Goal: Check status: Check status

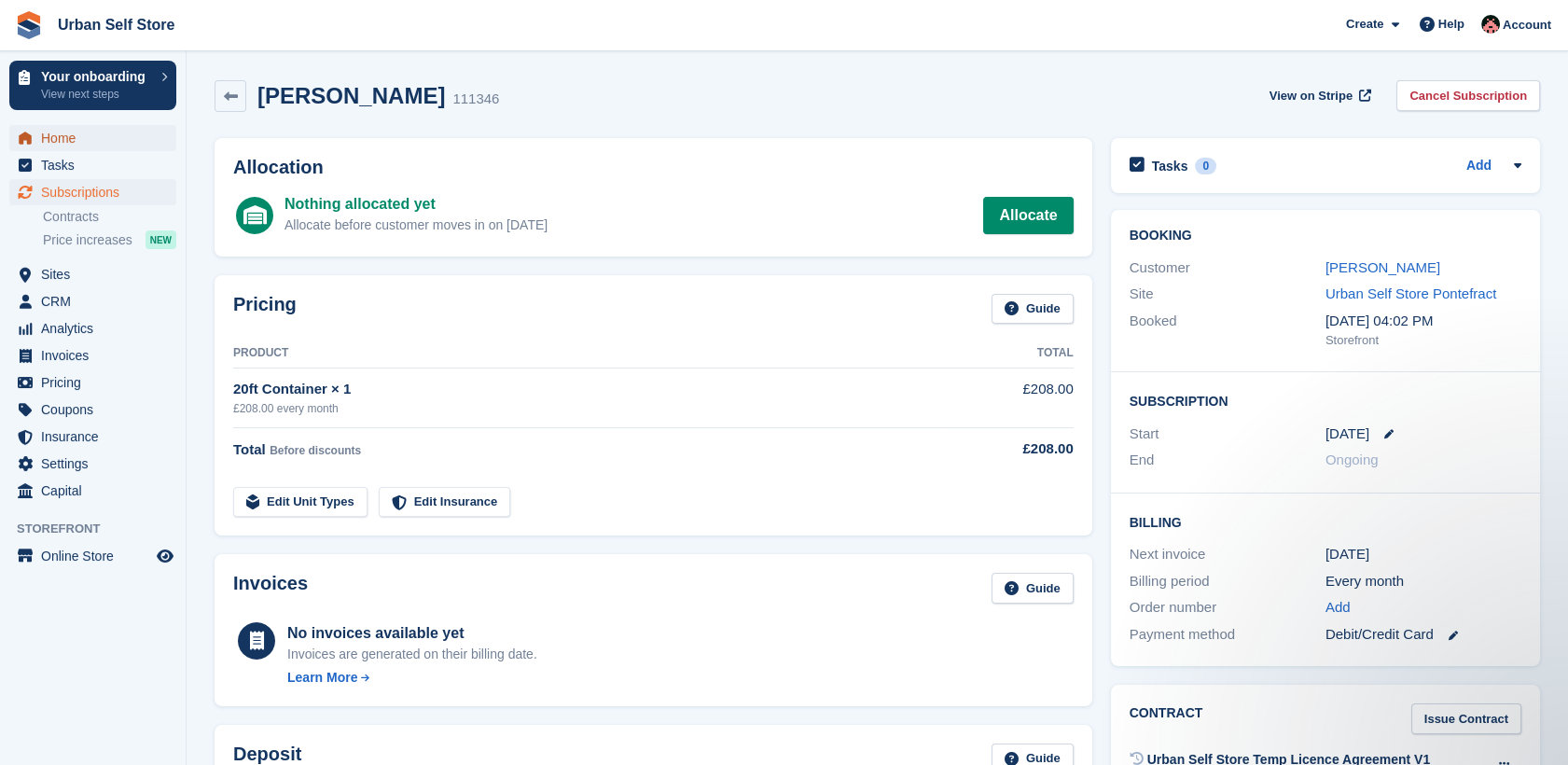
click at [65, 138] on span "Home" at bounding box center [97, 138] width 112 height 26
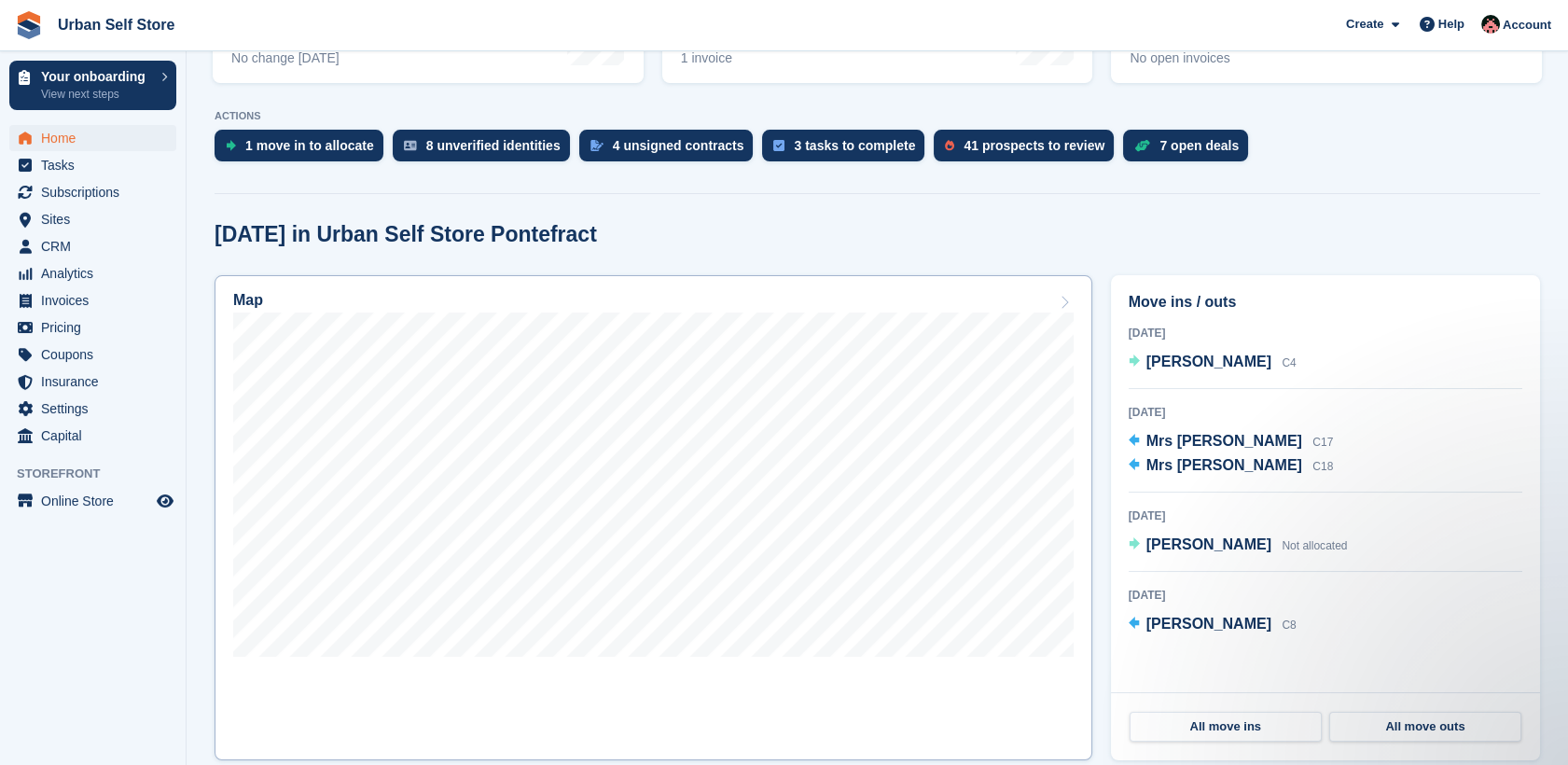
scroll to position [414, 0]
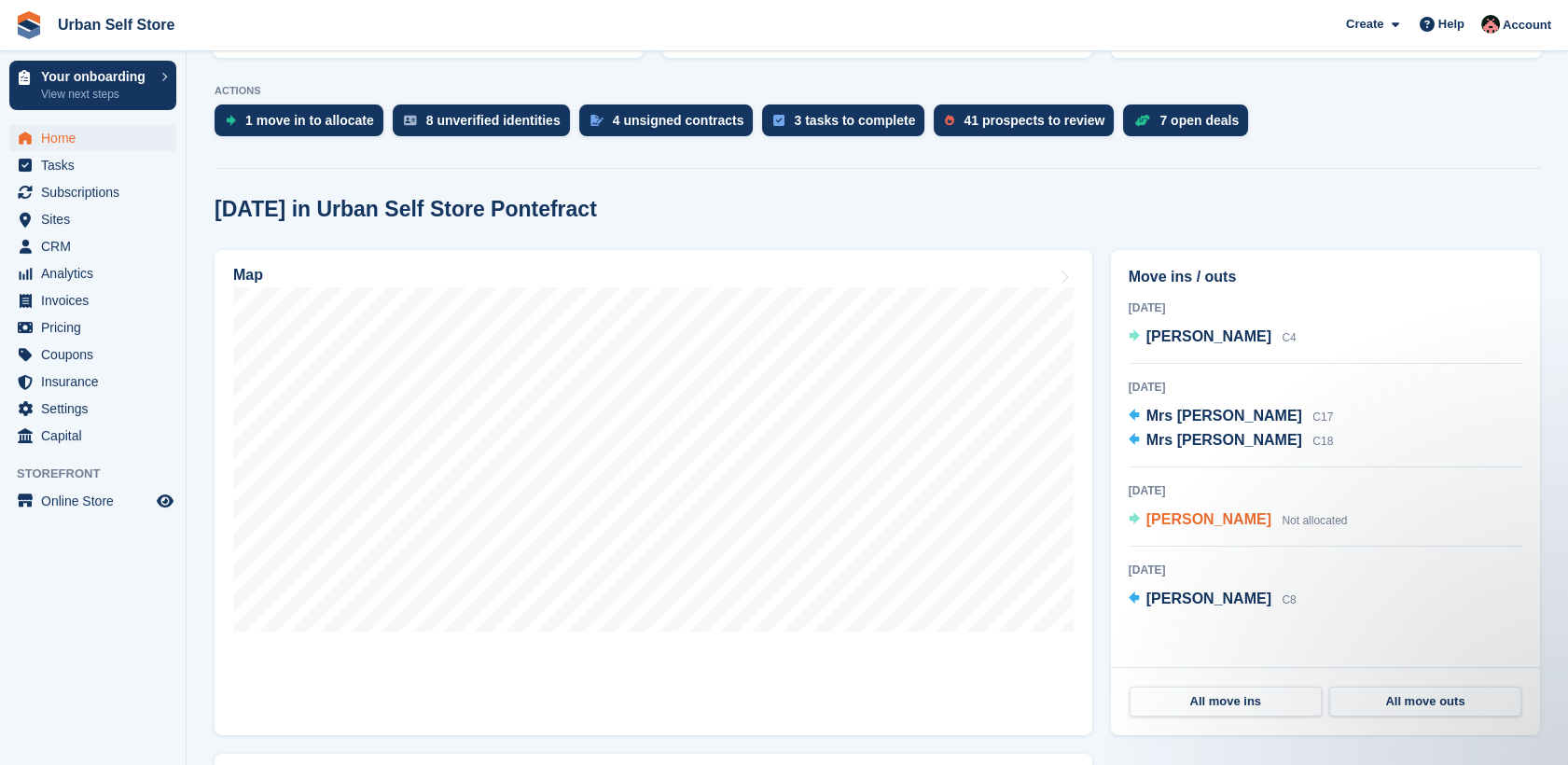
drag, startPoint x: 1230, startPoint y: 518, endPoint x: 1214, endPoint y: 515, distance: 16.3
click at [1214, 515] on span "[PERSON_NAME]" at bounding box center [1209, 518] width 125 height 16
